Goal: Transaction & Acquisition: Purchase product/service

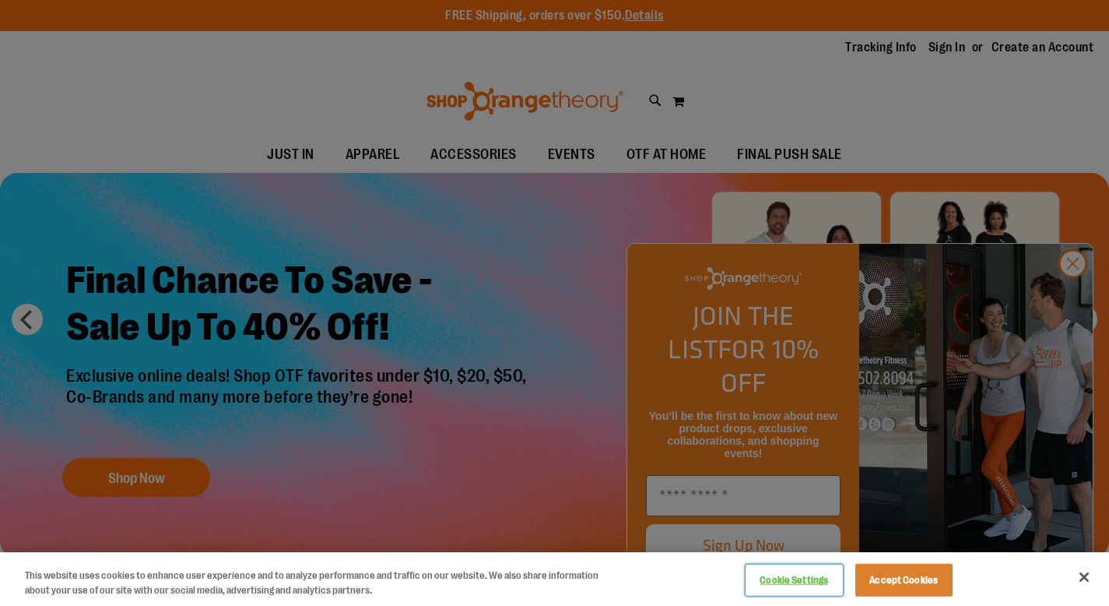
click at [809, 583] on button "Cookie Settings" at bounding box center [794, 579] width 97 height 31
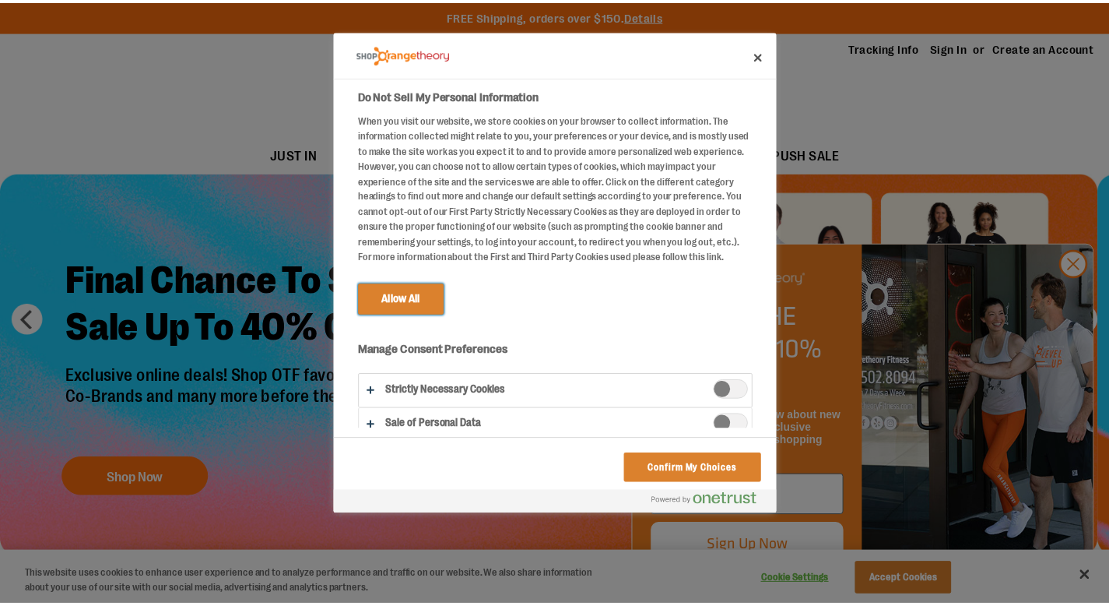
scroll to position [13, 0]
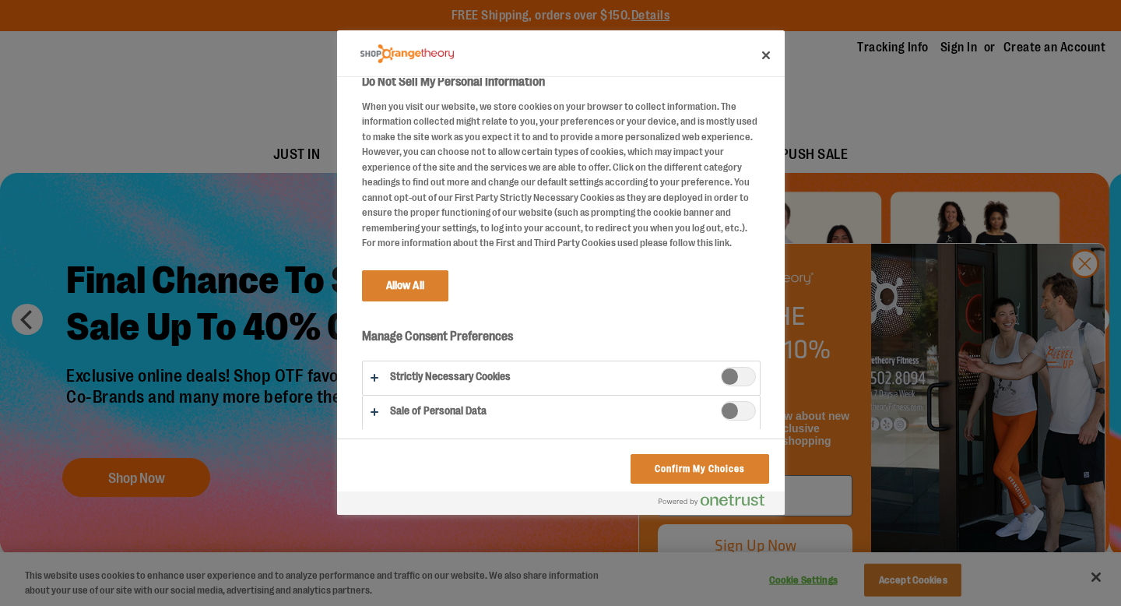
click at [730, 372] on span "Strictly Necessary Cookies" at bounding box center [738, 376] width 35 height 19
click at [673, 470] on button "Confirm My Choices" at bounding box center [699, 469] width 138 height 30
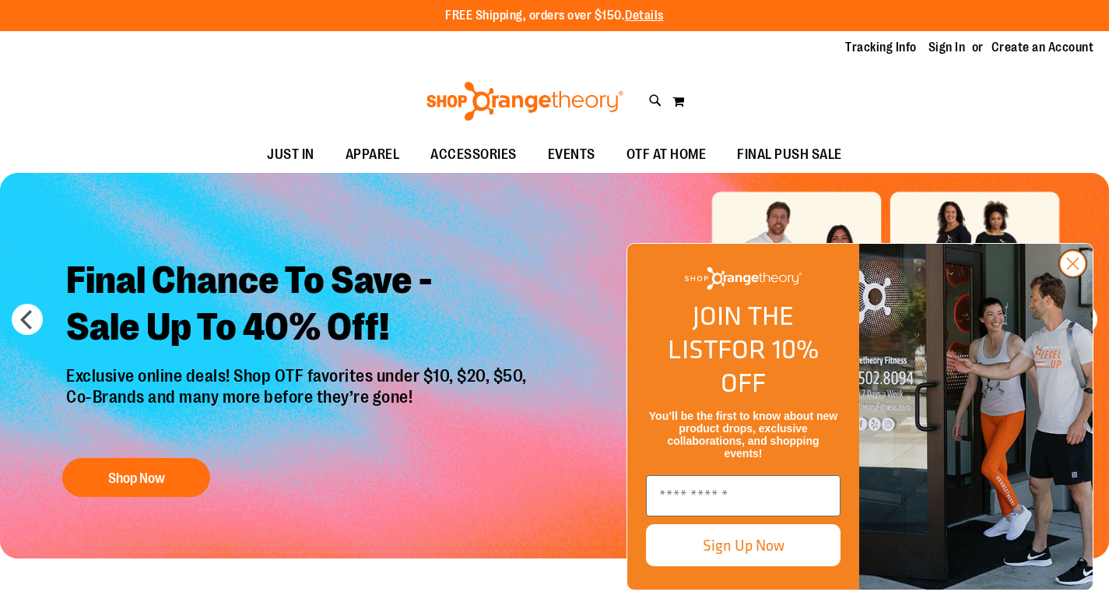
click at [1069, 276] on circle "Close dialog" at bounding box center [1073, 264] width 26 height 26
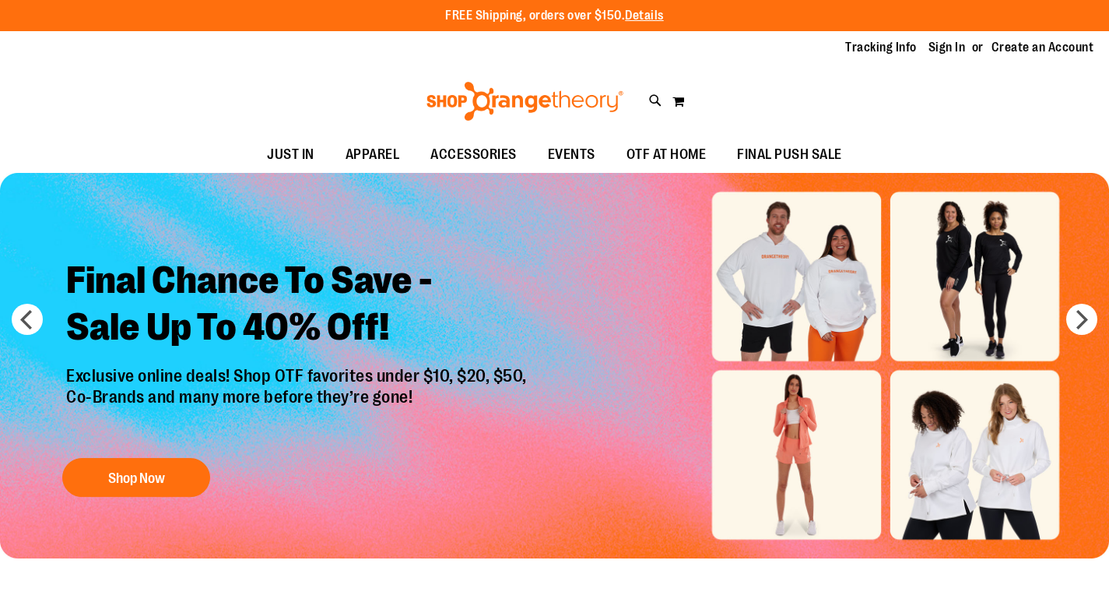
click at [812, 309] on img "Slide 1 of 6" at bounding box center [554, 365] width 1109 height 385
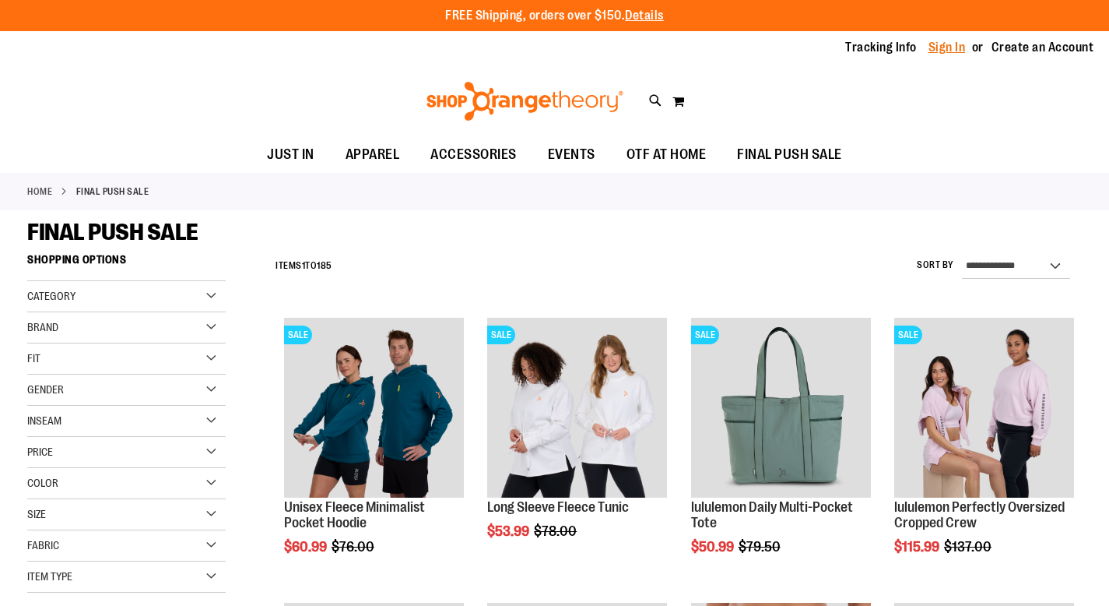
click at [949, 41] on link "Sign In" at bounding box center [947, 47] width 37 height 17
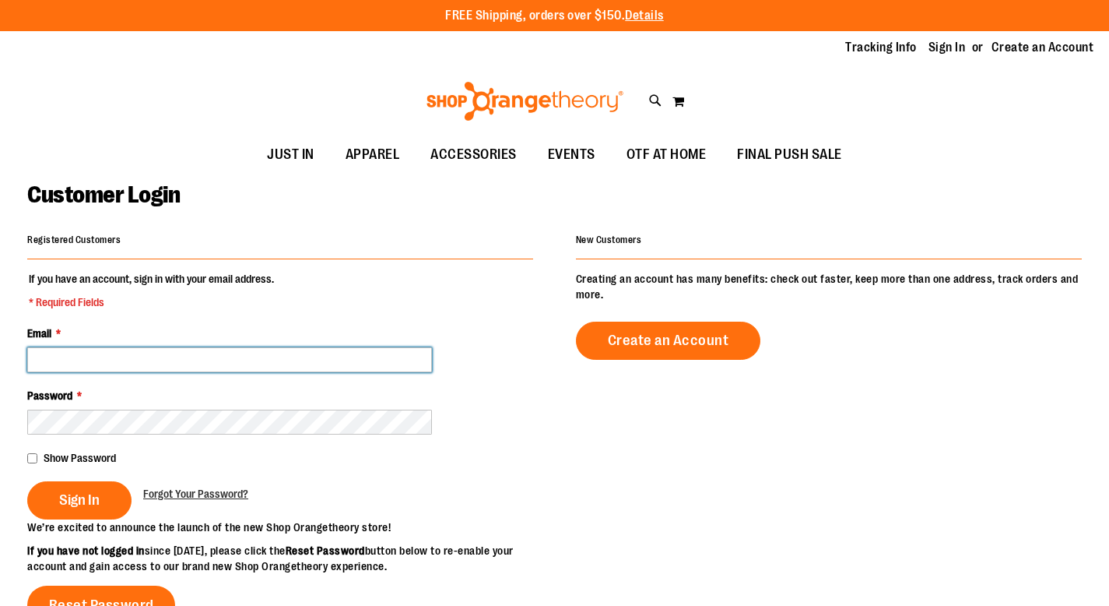
click at [291, 362] on input "Email *" at bounding box center [229, 359] width 405 height 25
type input "**********"
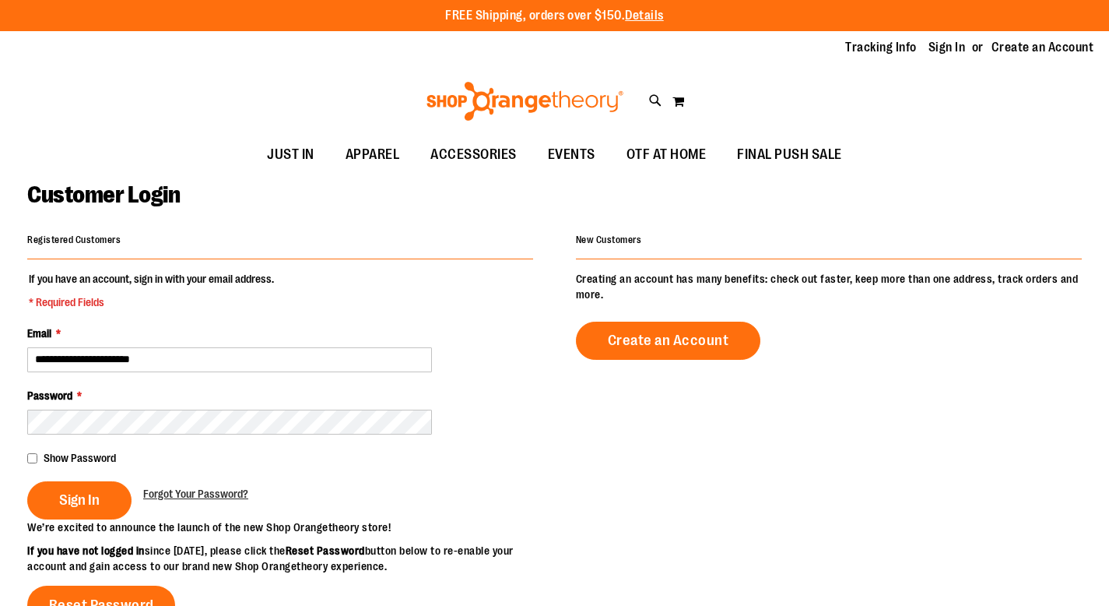
click at [481, 423] on div "Password *" at bounding box center [280, 411] width 506 height 47
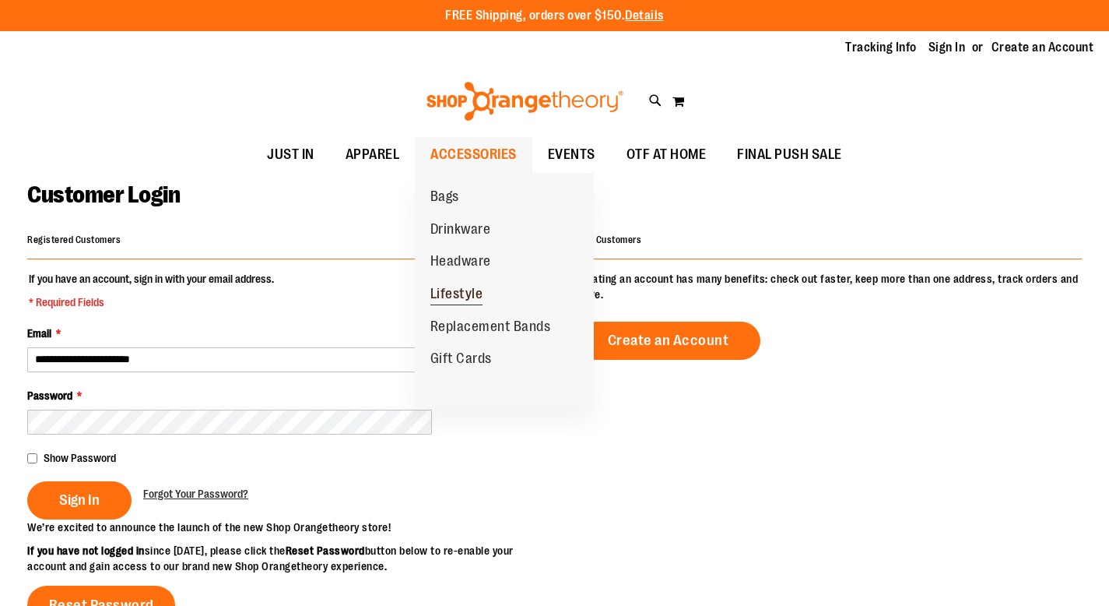
click at [466, 288] on span "Lifestyle" at bounding box center [456, 295] width 53 height 19
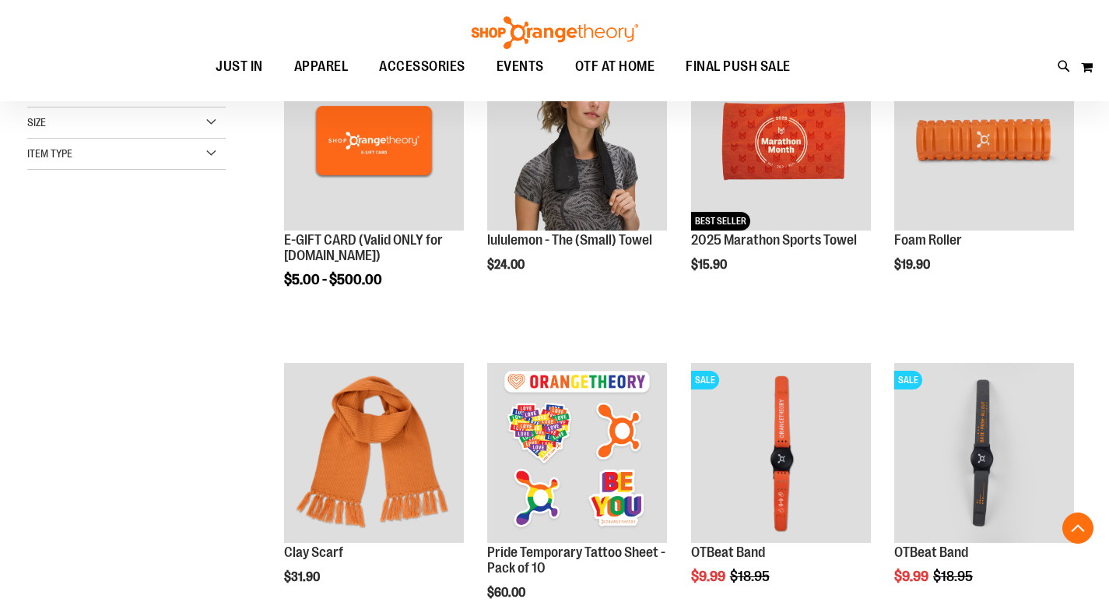
scroll to position [269, 0]
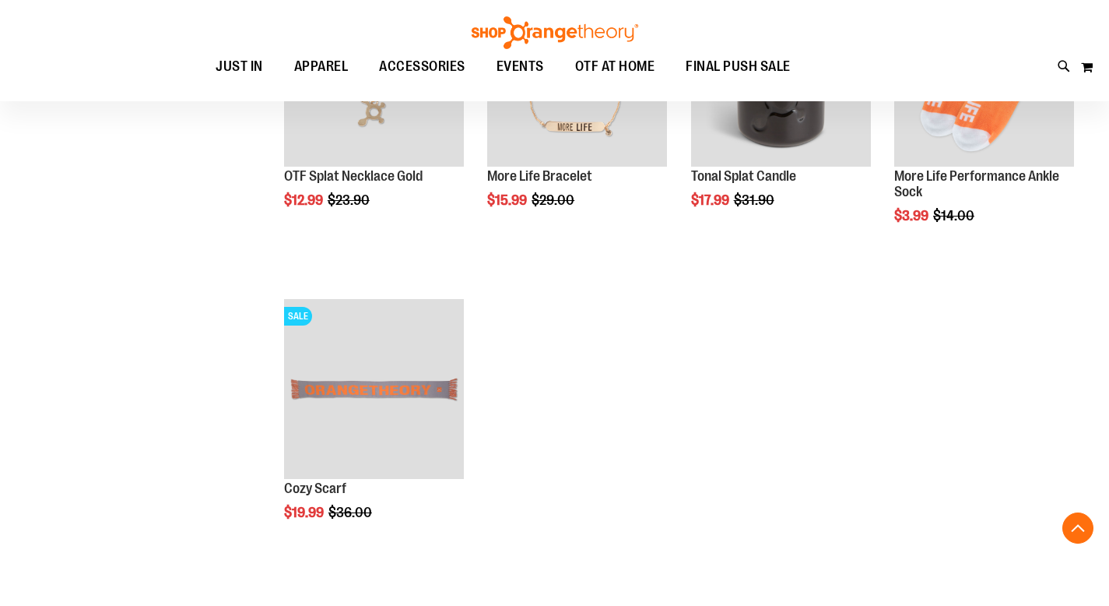
scroll to position [1293, 0]
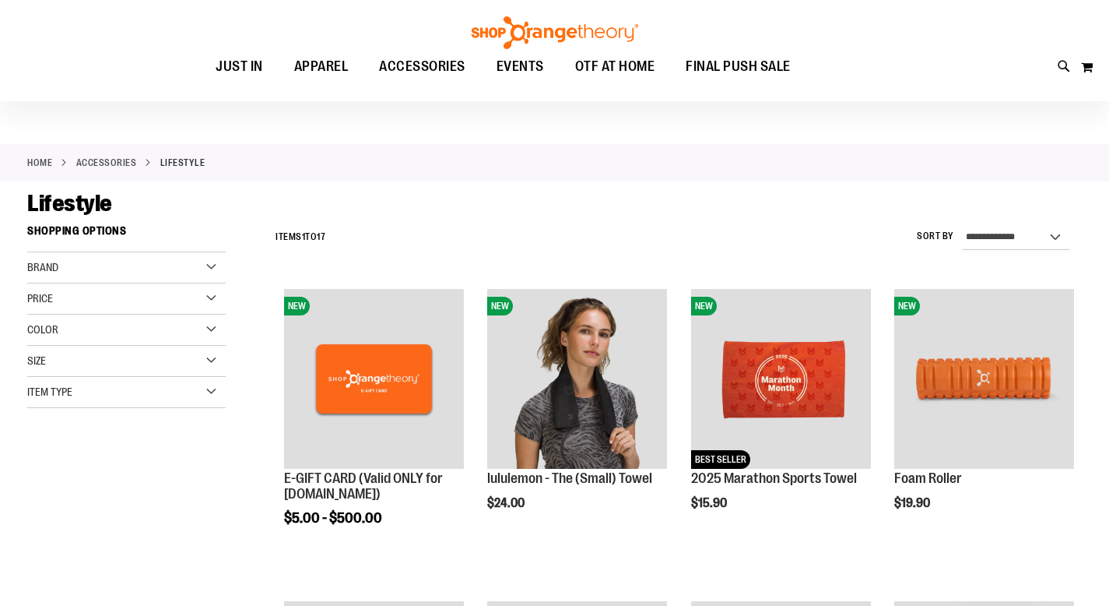
scroll to position [23, 0]
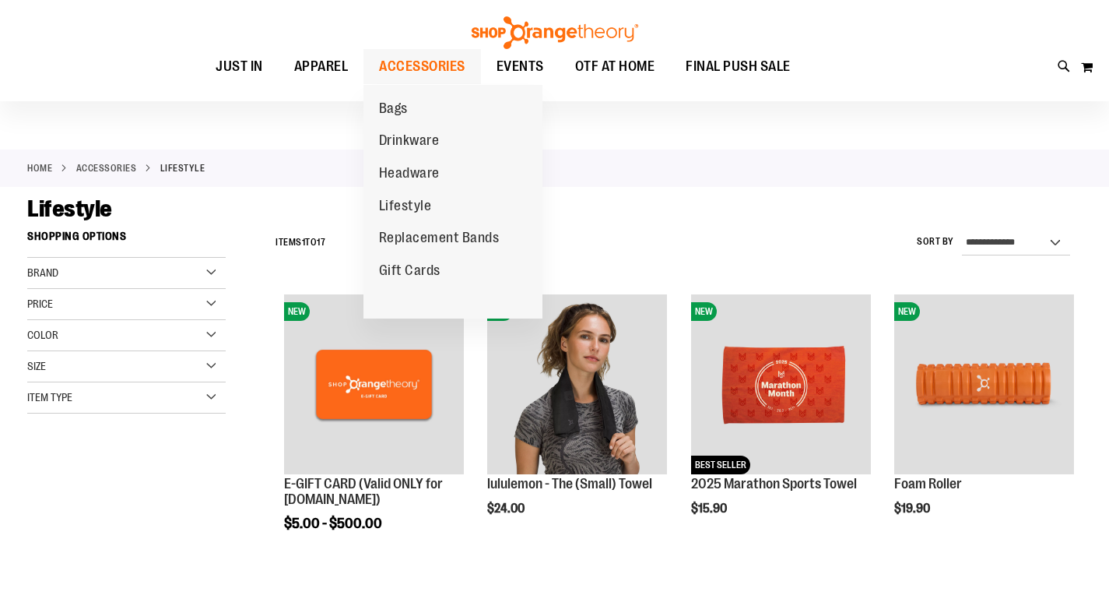
click at [430, 114] on ul "Bags Drinkware Headware Lifestyle Replacement Bands Gift Cards" at bounding box center [452, 201] width 179 height 233
click at [392, 113] on span "Bags" at bounding box center [393, 109] width 29 height 19
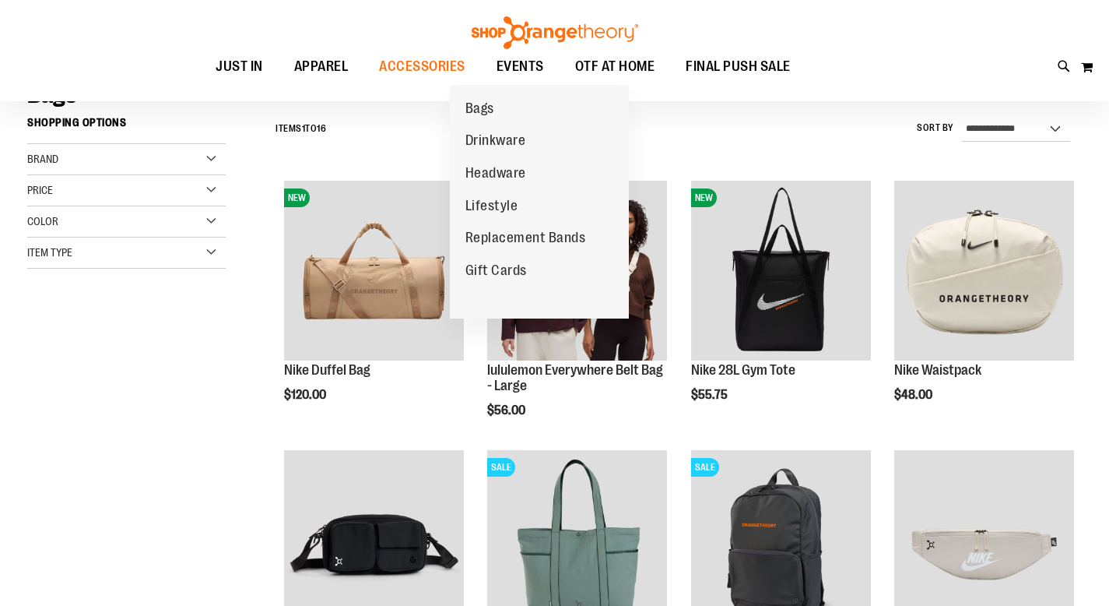
scroll to position [142, 0]
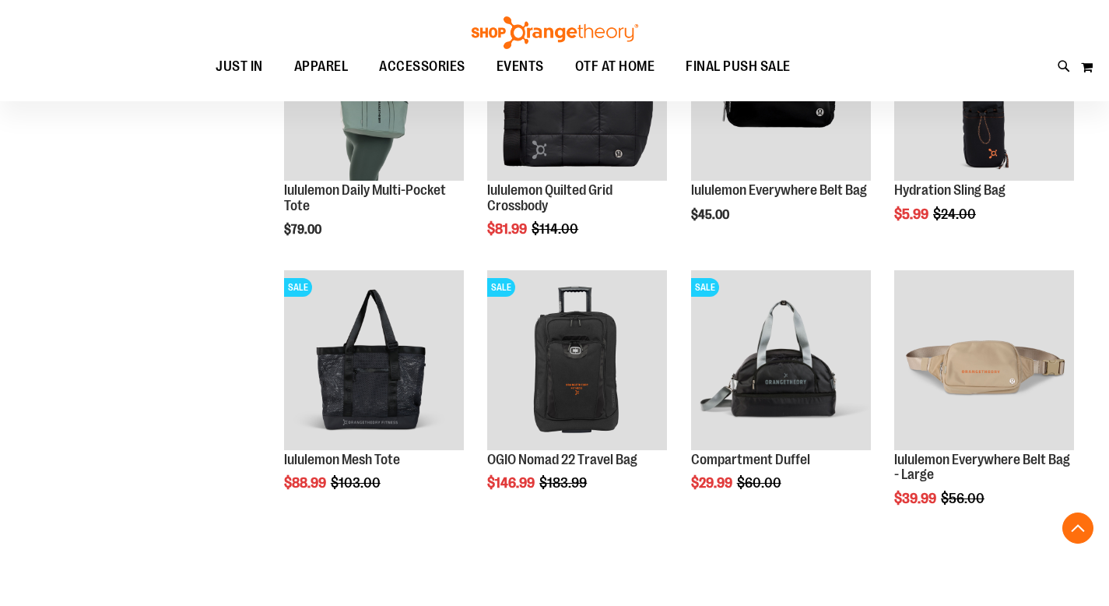
scroll to position [884, 0]
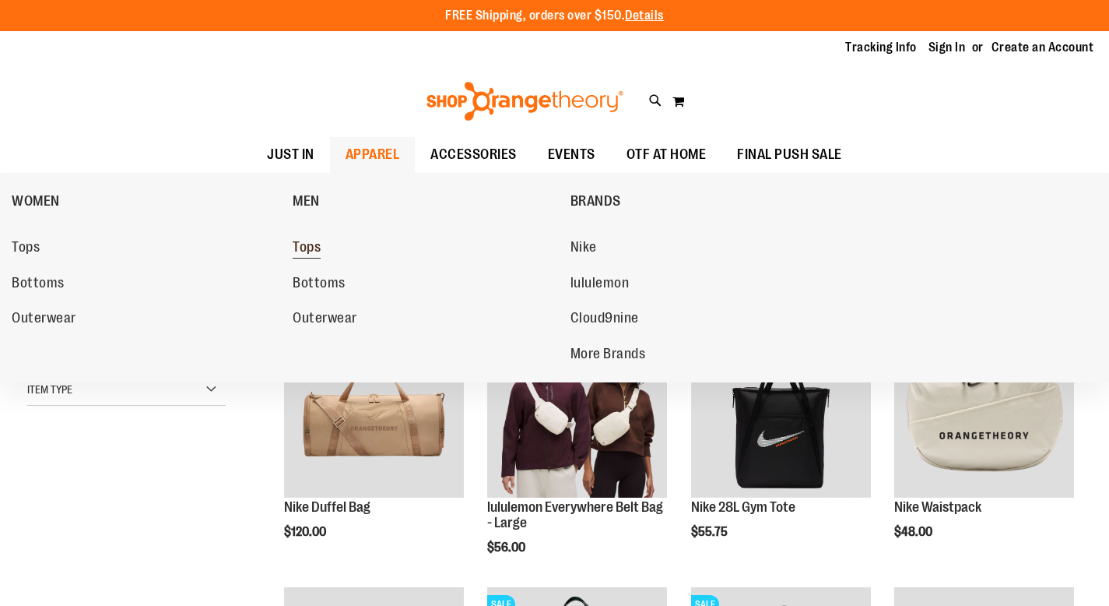
click at [315, 256] on span "Tops" at bounding box center [307, 248] width 28 height 19
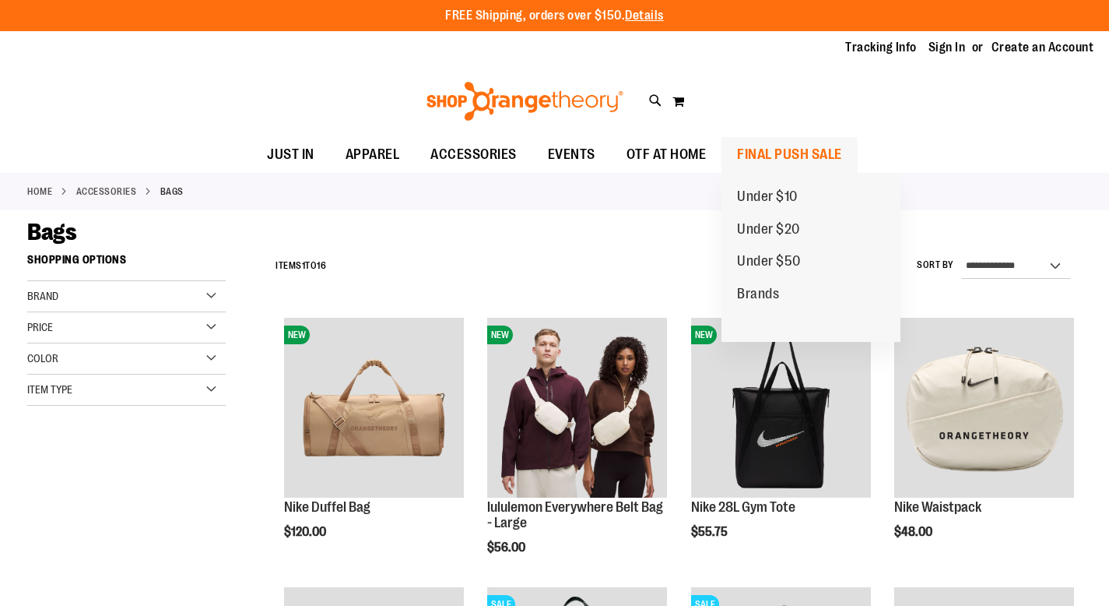
click at [758, 153] on span "FINAL PUSH SALE" at bounding box center [789, 154] width 105 height 35
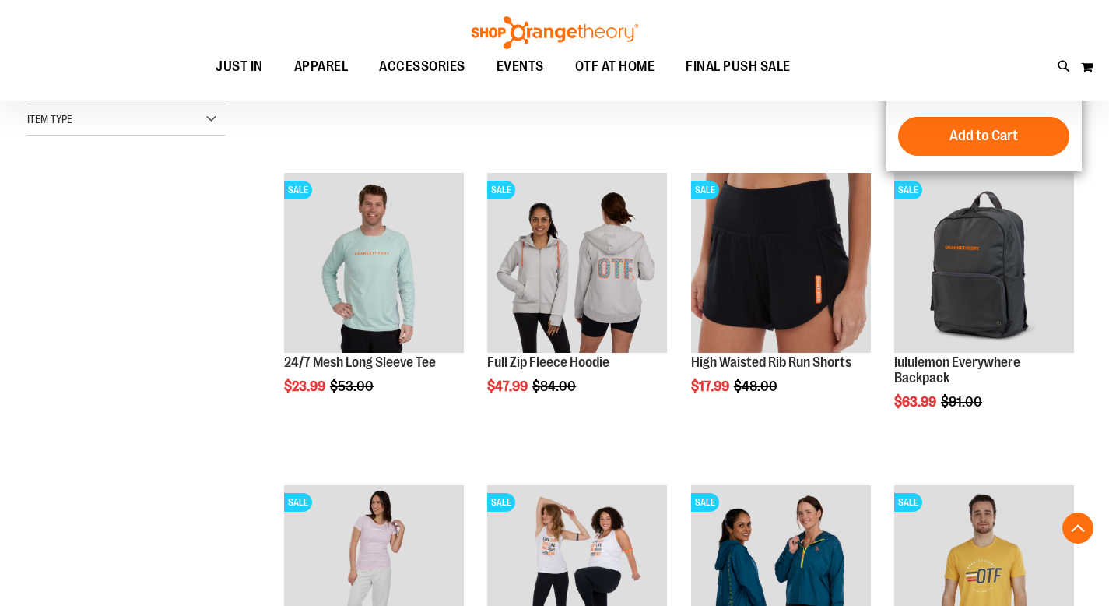
scroll to position [462, 0]
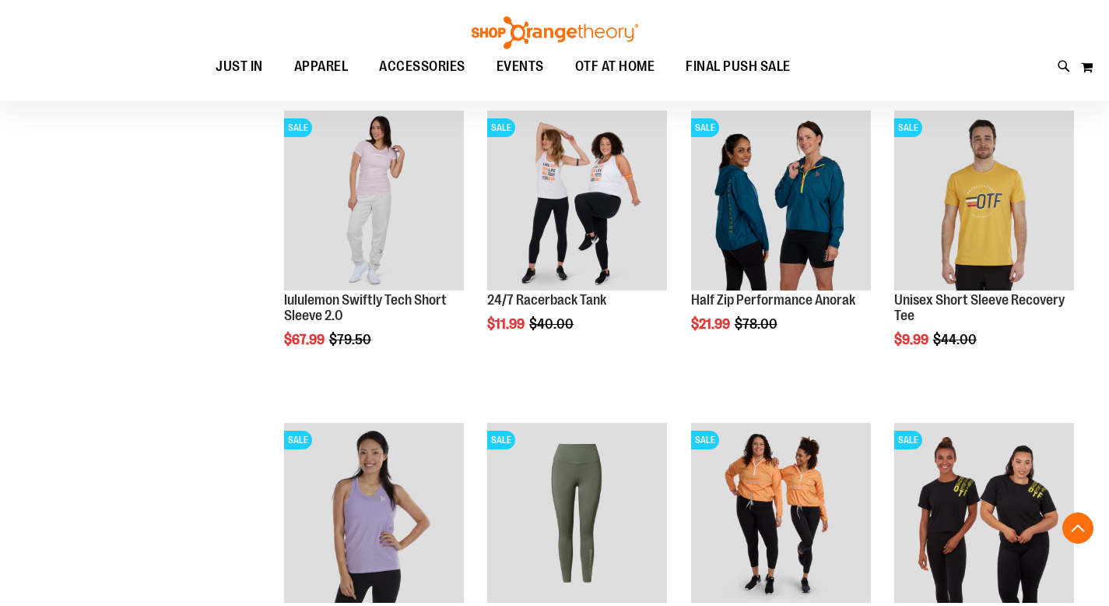
scroll to position [834, 0]
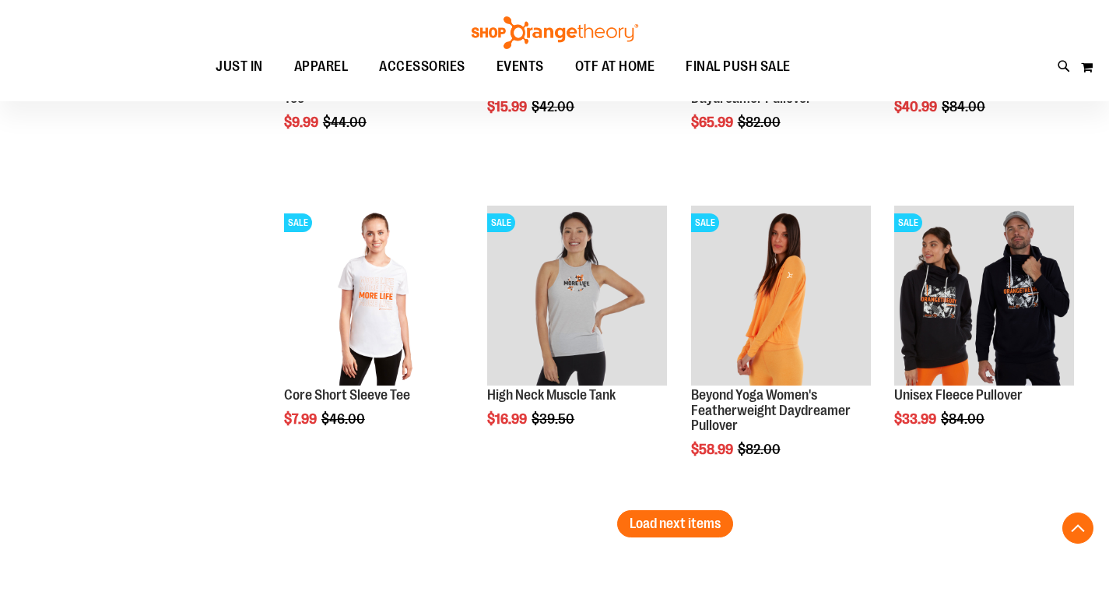
scroll to position [2619, 0]
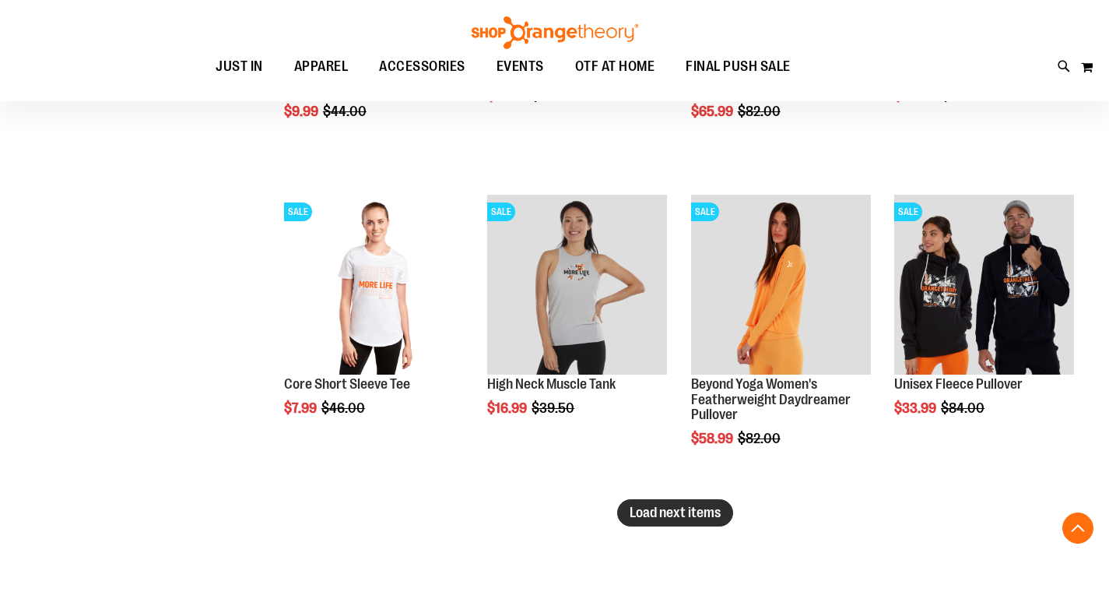
click at [710, 521] on button "Load next items" at bounding box center [675, 512] width 116 height 27
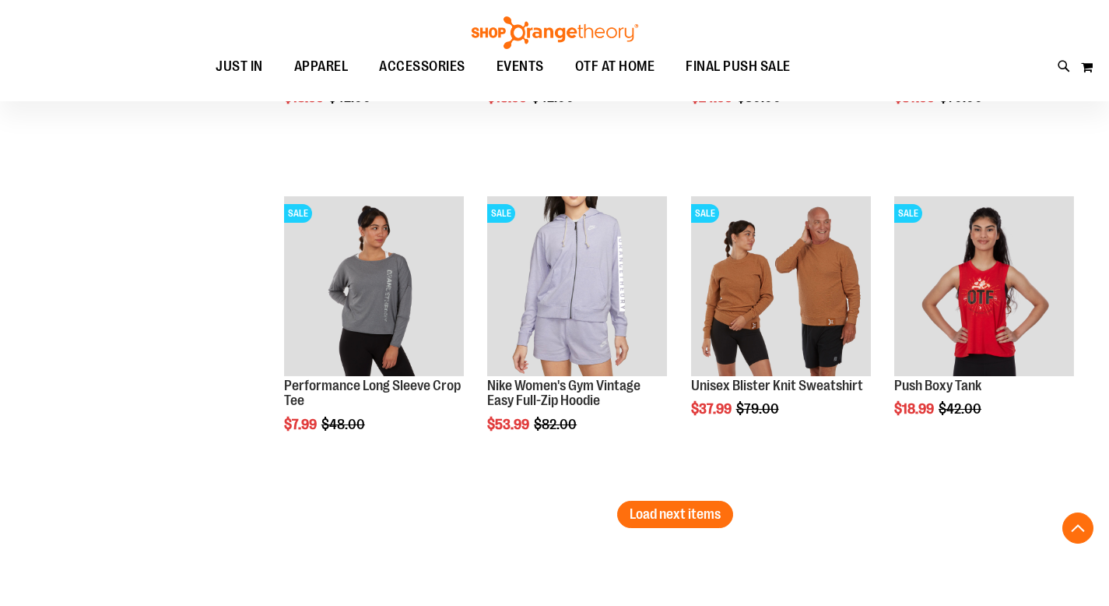
scroll to position [3566, 0]
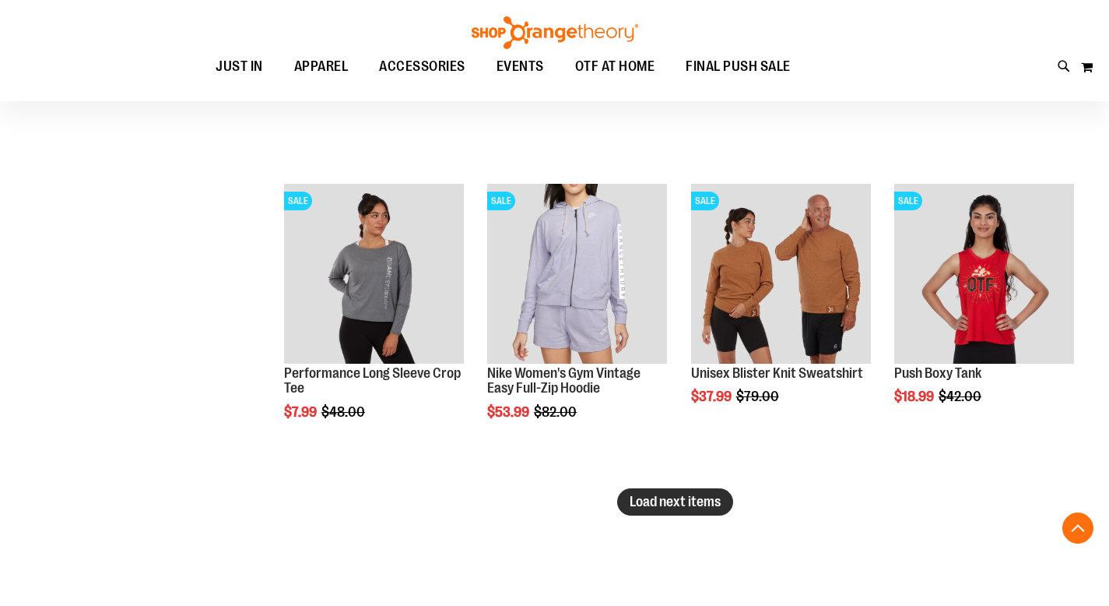
click at [699, 500] on span "Load next items" at bounding box center [675, 501] width 91 height 16
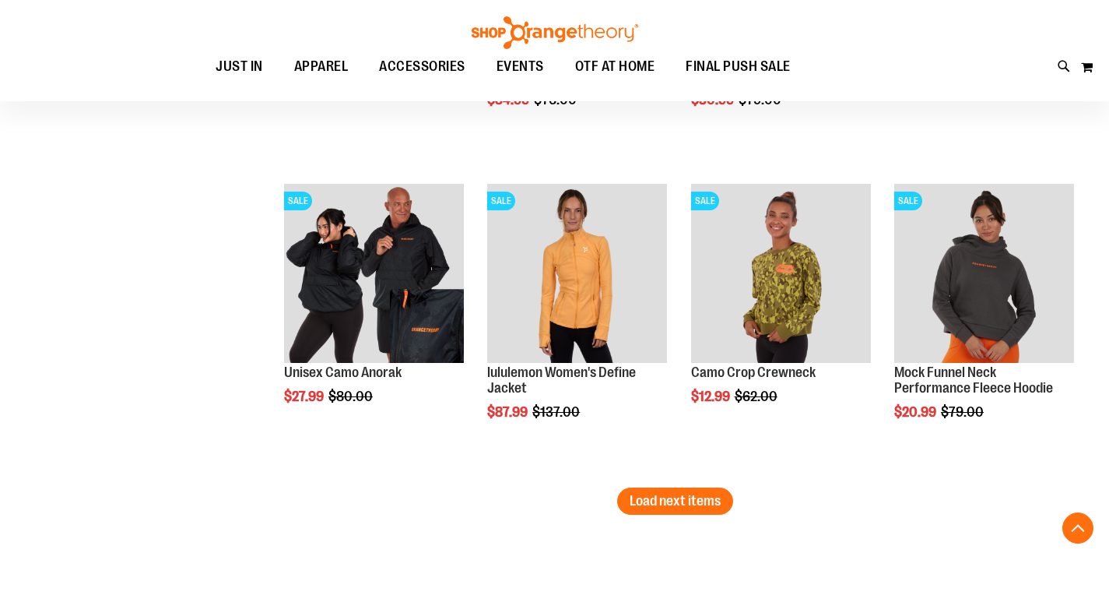
scroll to position [4506, 0]
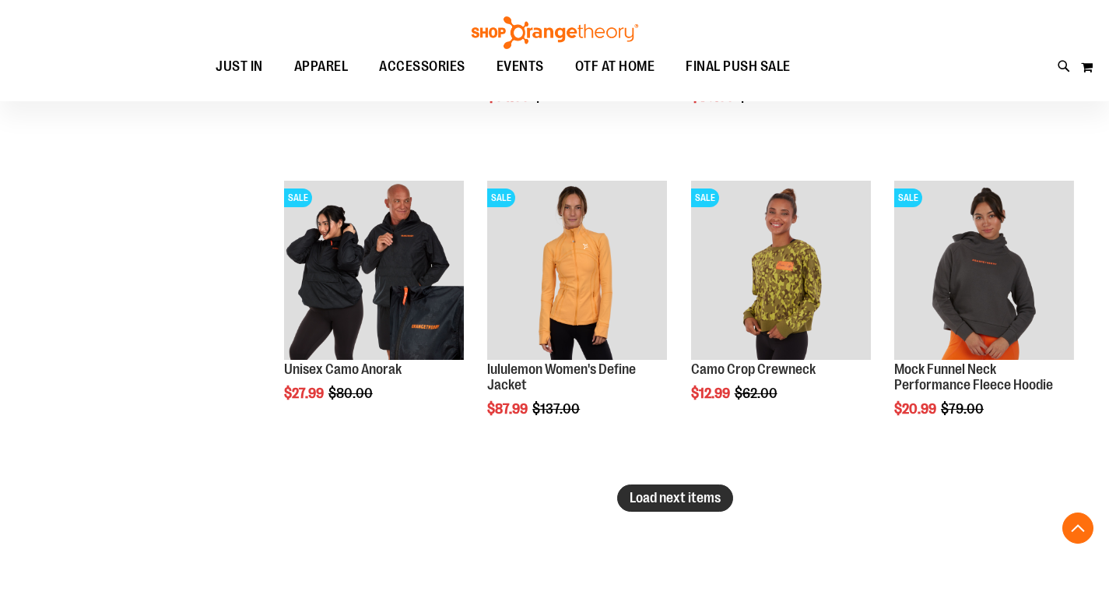
click at [691, 497] on span "Load next items" at bounding box center [675, 498] width 91 height 16
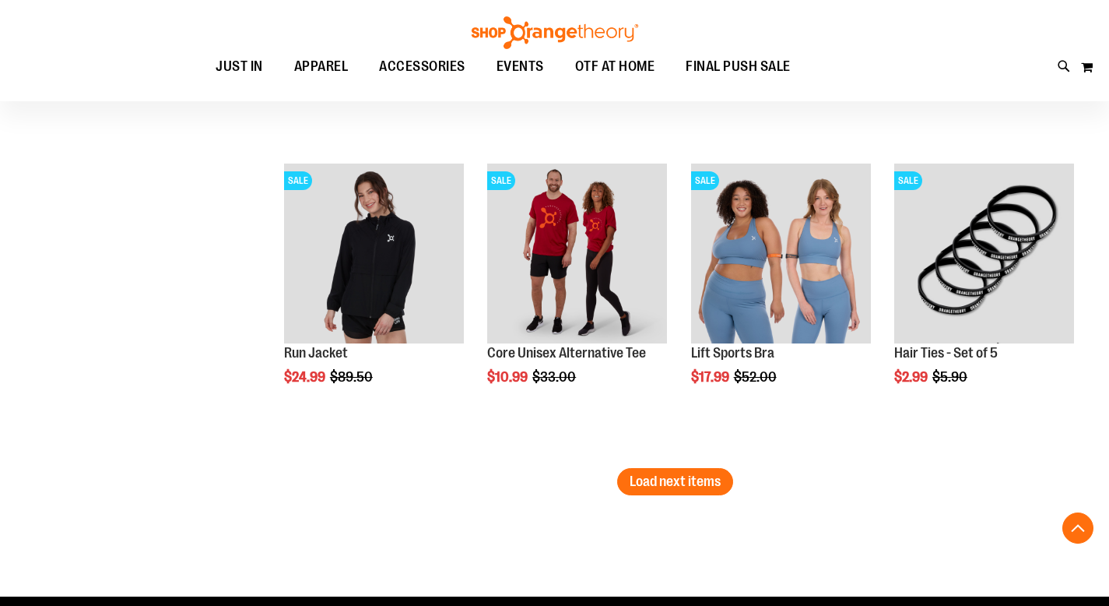
scroll to position [5460, 0]
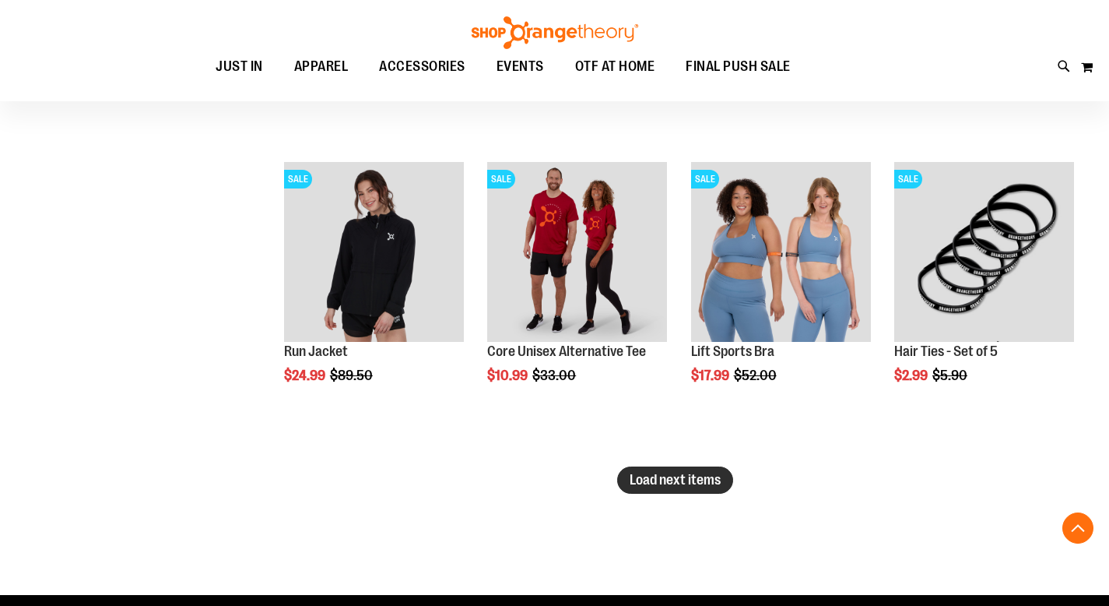
click at [682, 480] on span "Load next items" at bounding box center [675, 480] width 91 height 16
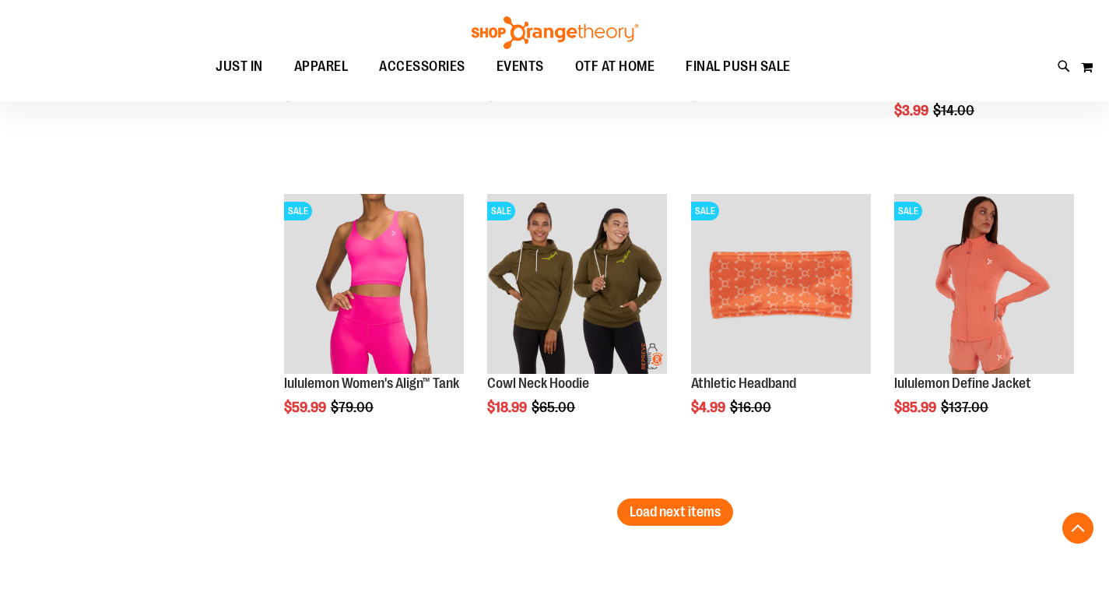
scroll to position [6367, 0]
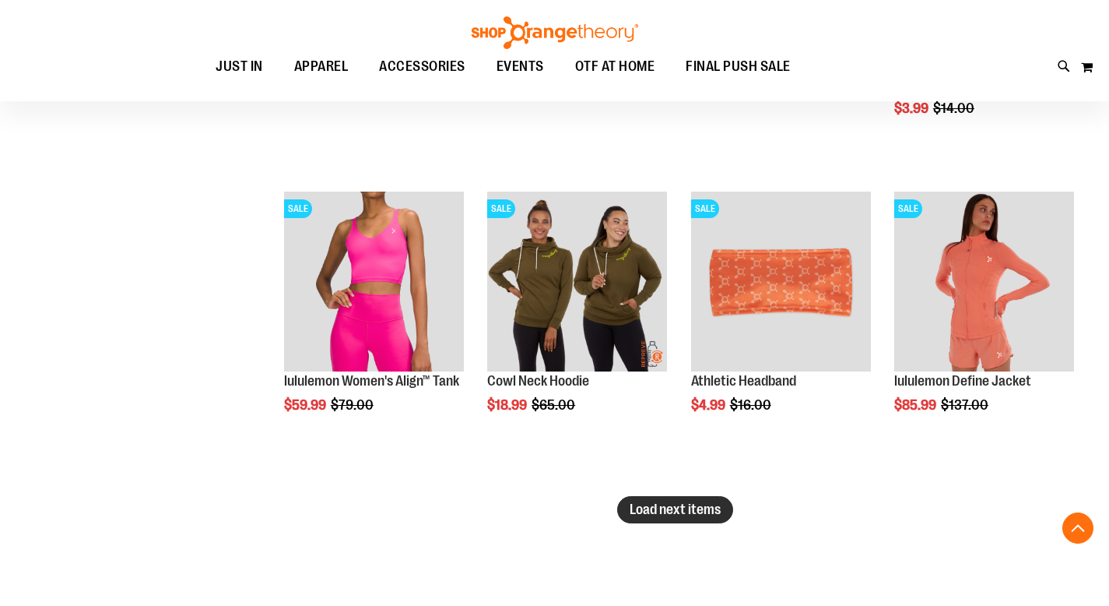
click at [669, 518] on button "Load next items" at bounding box center [675, 509] width 116 height 27
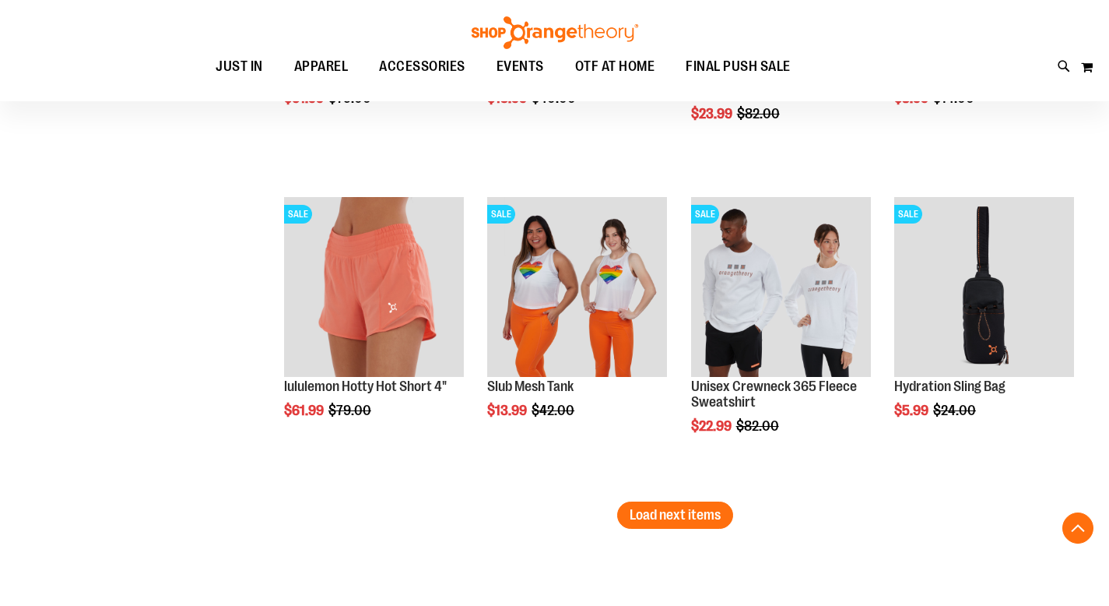
scroll to position [7293, 0]
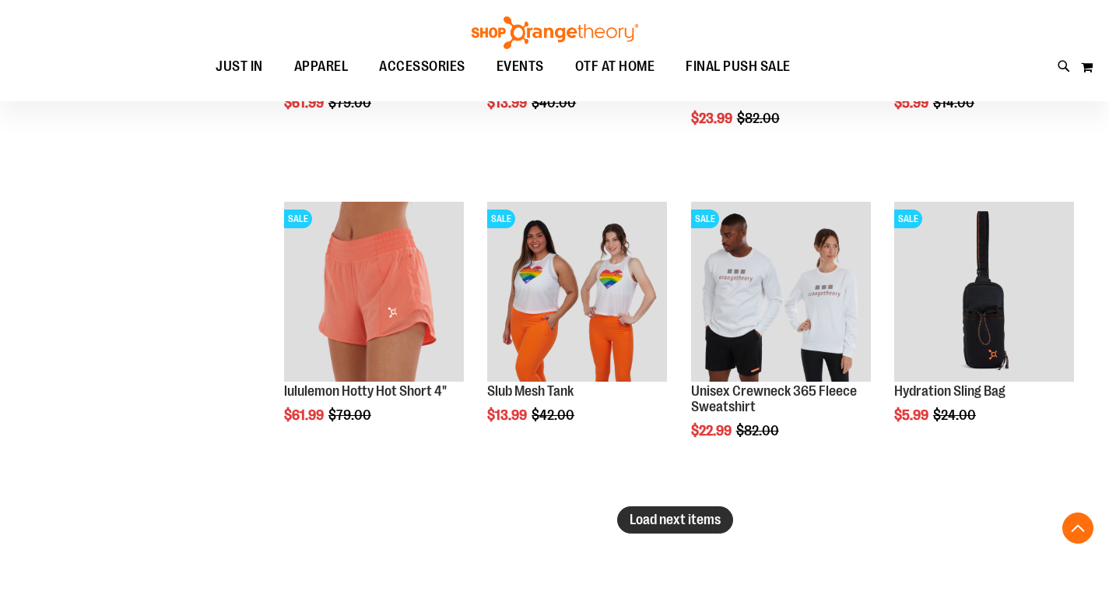
click at [668, 520] on span "Load next items" at bounding box center [675, 519] width 91 height 16
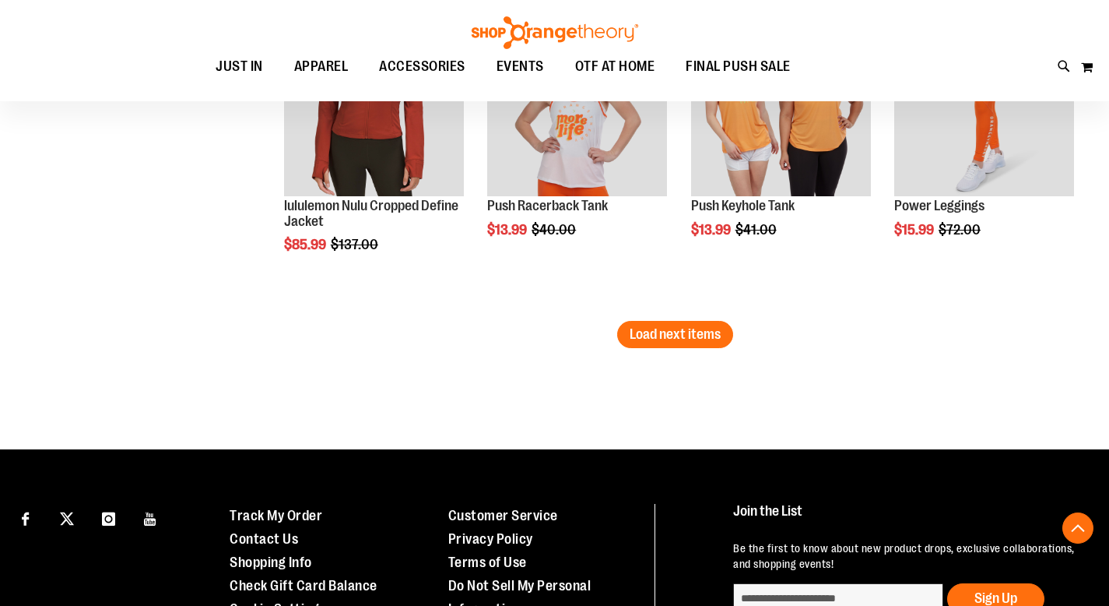
scroll to position [8448, 0]
